Goal: Complete application form

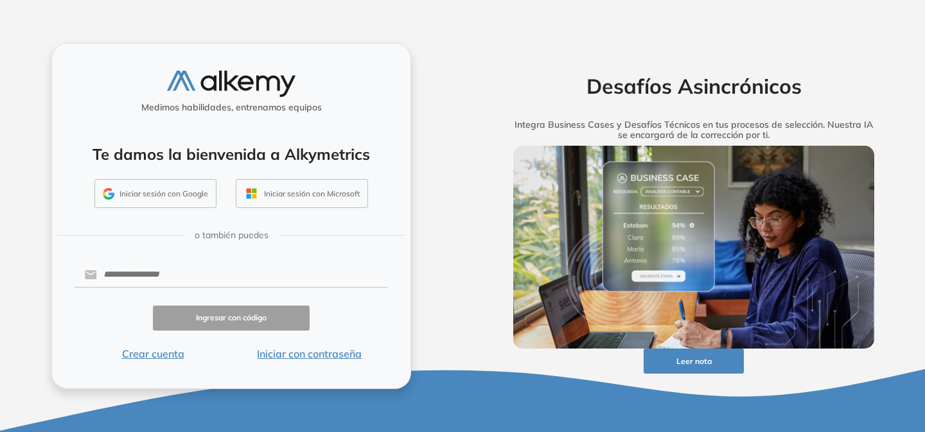
click at [157, 199] on button "Iniciar sesión con Google" at bounding box center [155, 194] width 122 height 30
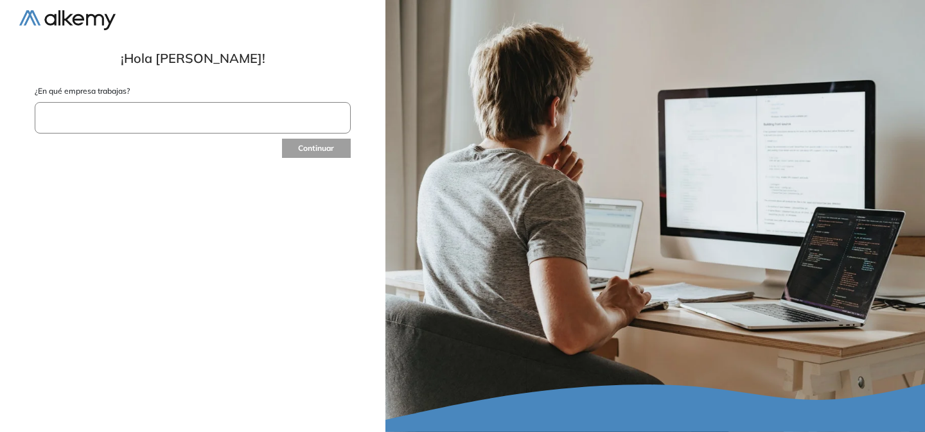
click at [127, 133] on div "¿En qué empresa trabajas?" at bounding box center [193, 110] width 316 height 51
click at [127, 126] on input "text" at bounding box center [193, 117] width 316 height 31
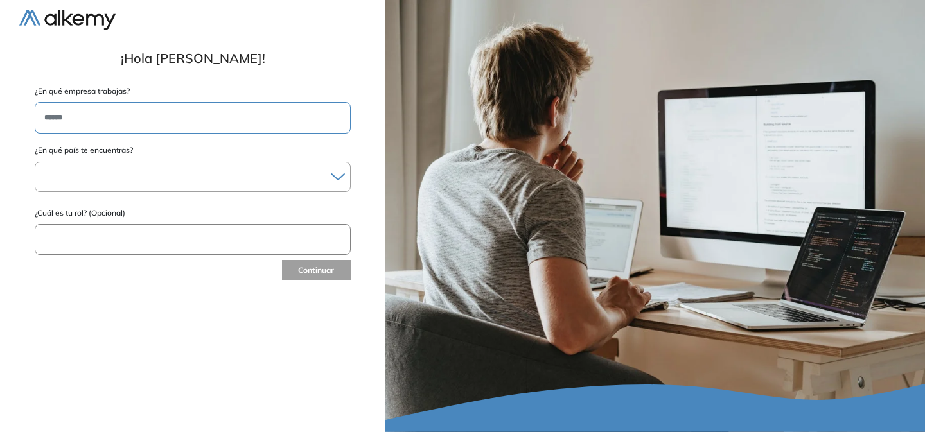
type input "******"
click at [92, 180] on div at bounding box center [192, 177] width 315 height 19
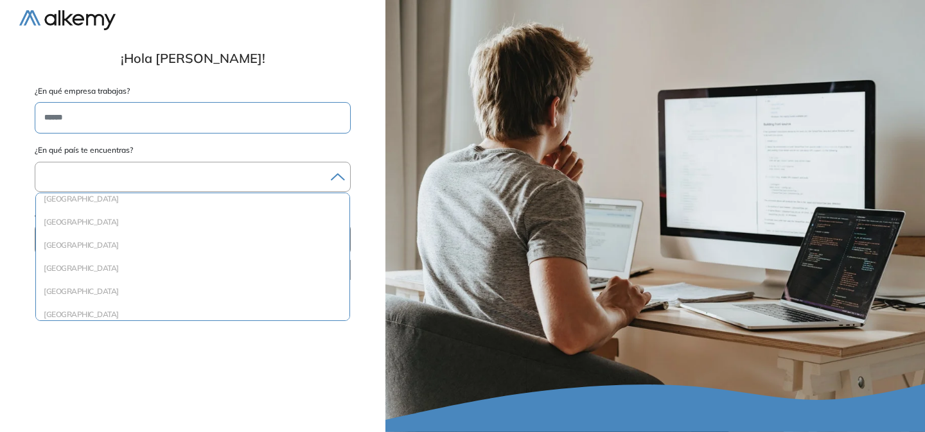
scroll to position [322, 0]
click at [71, 215] on li "[GEOGRAPHIC_DATA]" at bounding box center [192, 212] width 303 height 13
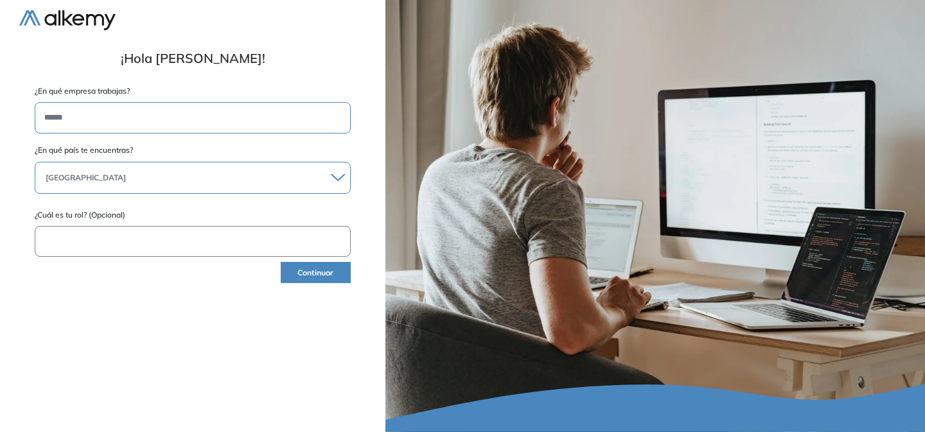
click at [87, 245] on input "text" at bounding box center [193, 241] width 316 height 31
click at [294, 276] on button "Continuar" at bounding box center [316, 272] width 70 height 21
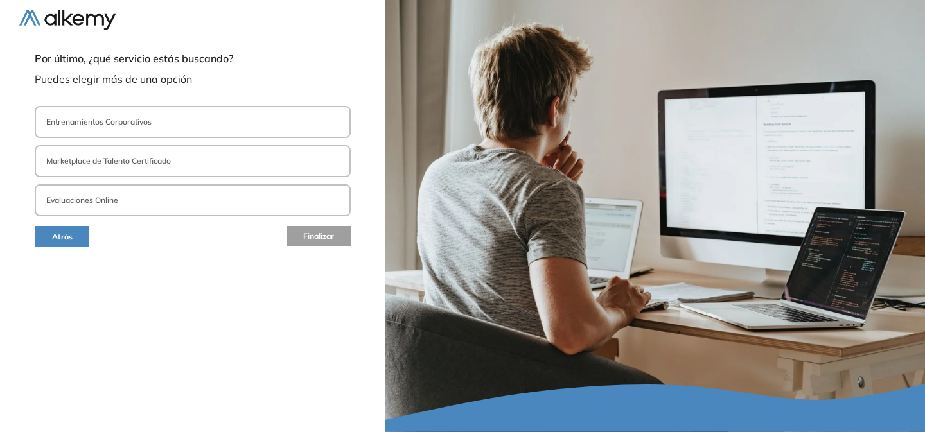
click at [92, 122] on p "Entrenamientos Corporativos" at bounding box center [98, 122] width 105 height 12
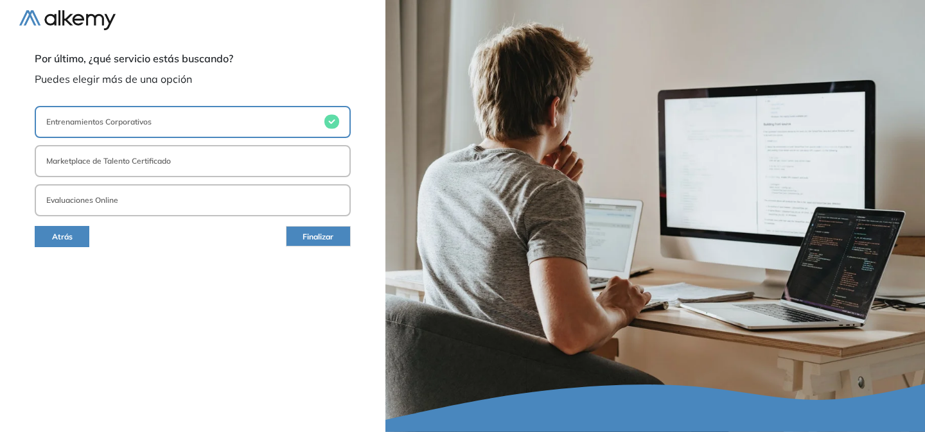
click at [93, 122] on p "Entrenamientos Corporativos" at bounding box center [98, 122] width 105 height 12
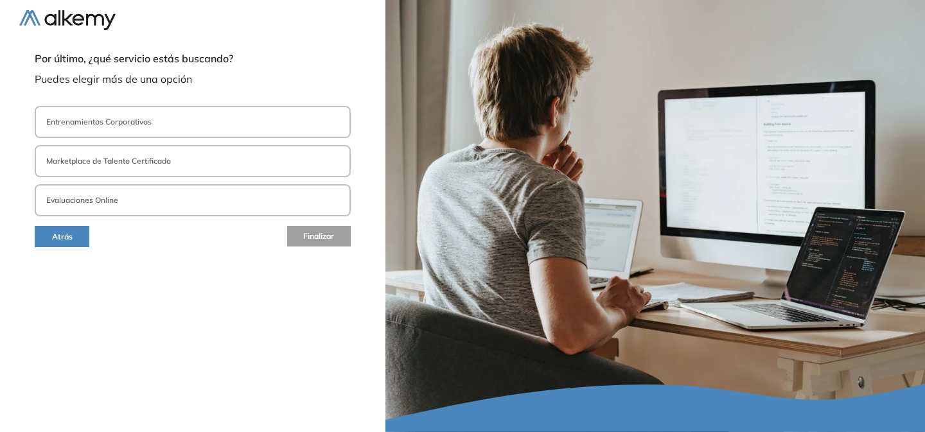
click at [258, 124] on button "Entrenamientos Corporativos" at bounding box center [193, 122] width 316 height 32
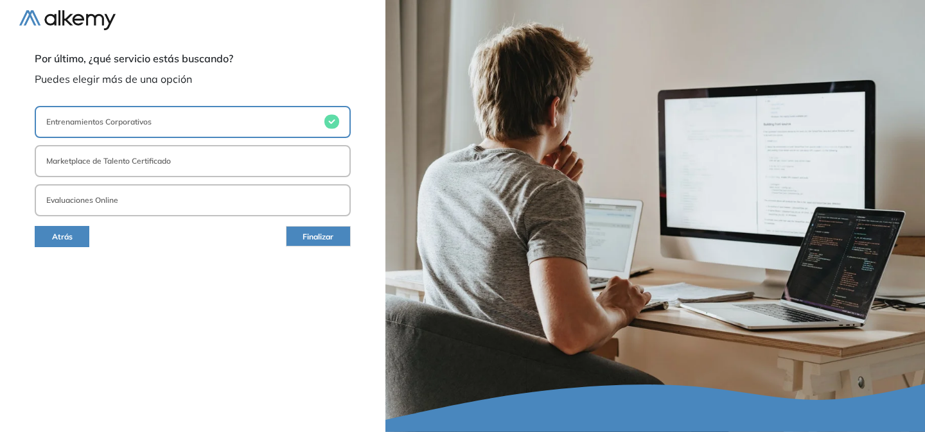
click at [279, 198] on button "Evaluaciones Online" at bounding box center [193, 200] width 316 height 32
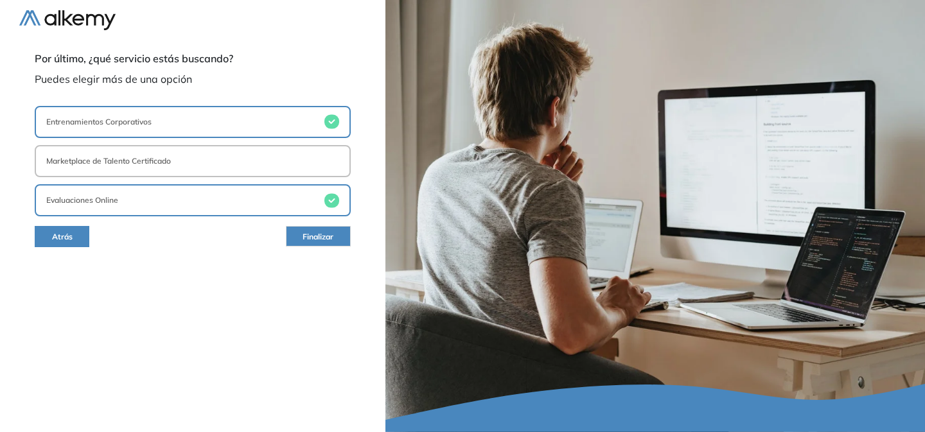
click at [335, 234] on button "Finalizar" at bounding box center [318, 236] width 65 height 21
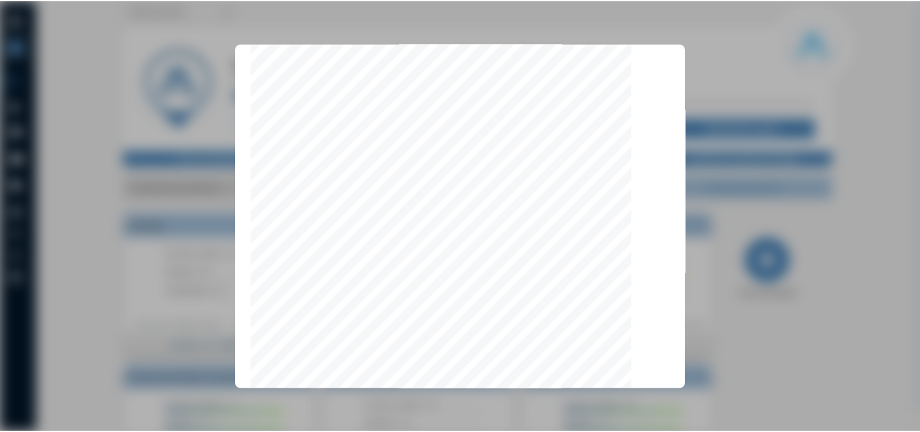
scroll to position [4080, 0]
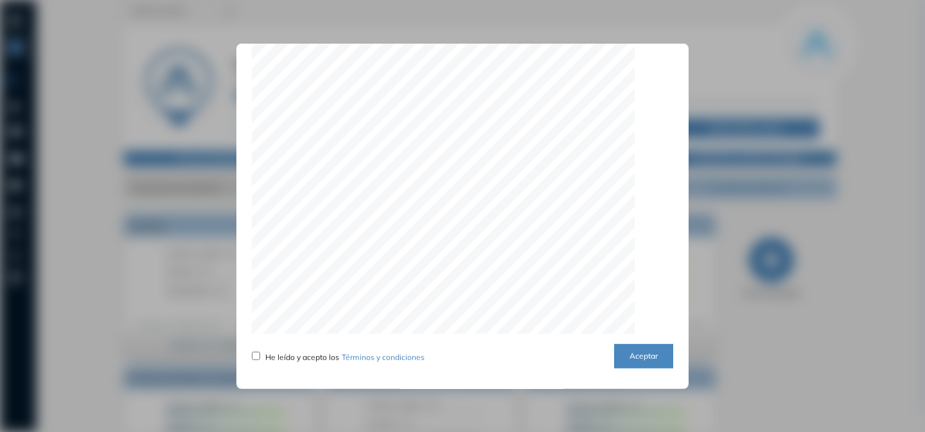
click at [649, 357] on button "Aceptar" at bounding box center [643, 356] width 59 height 25
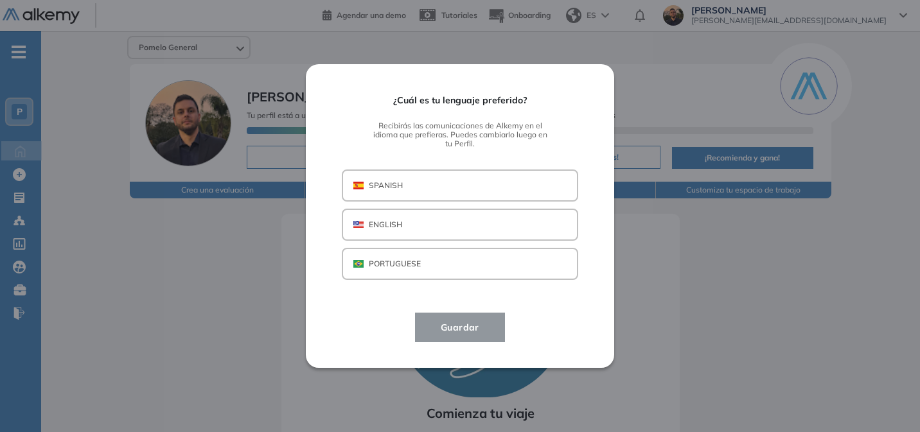
click at [420, 259] on p "PORTUGUESE" at bounding box center [395, 264] width 52 height 12
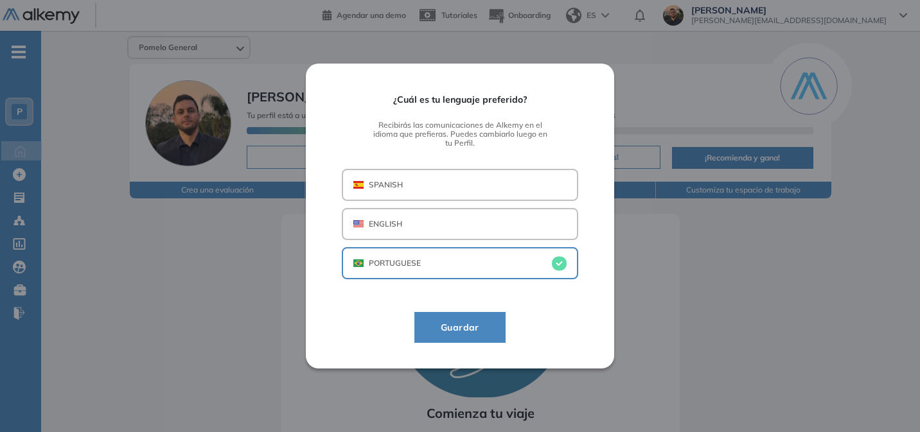
click at [466, 335] on button "Guardar" at bounding box center [459, 327] width 91 height 31
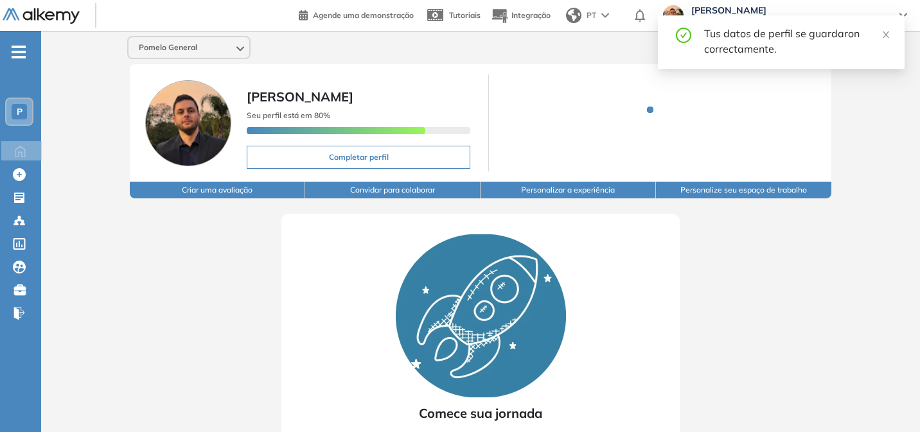
click at [891, 35] on div "Tus datos de perfil se guardaron correctamente." at bounding box center [781, 42] width 247 height 54
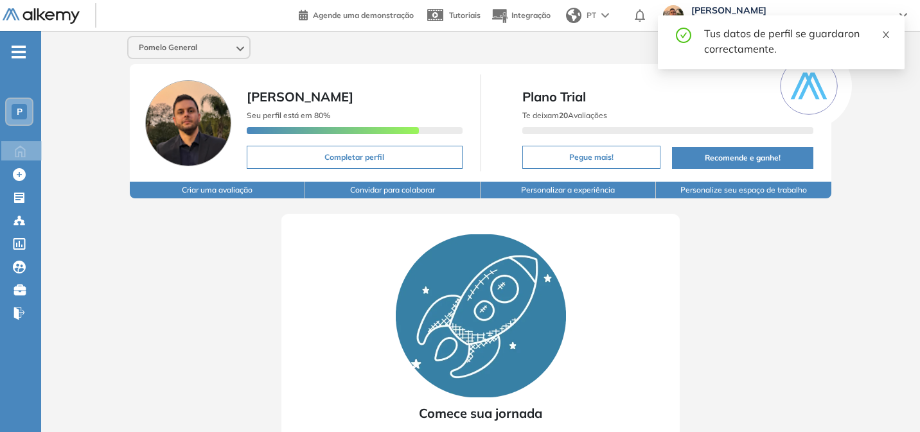
click at [887, 34] on icon "close" at bounding box center [886, 34] width 6 height 6
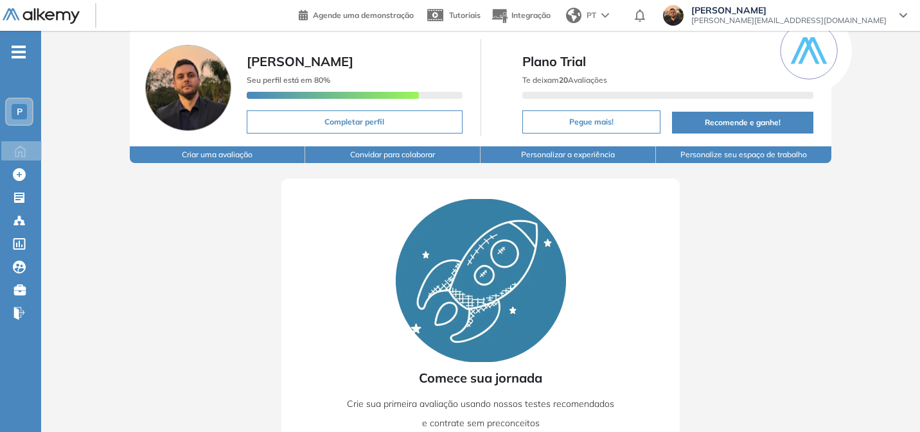
scroll to position [0, 0]
